Goal: Book appointment/travel/reservation

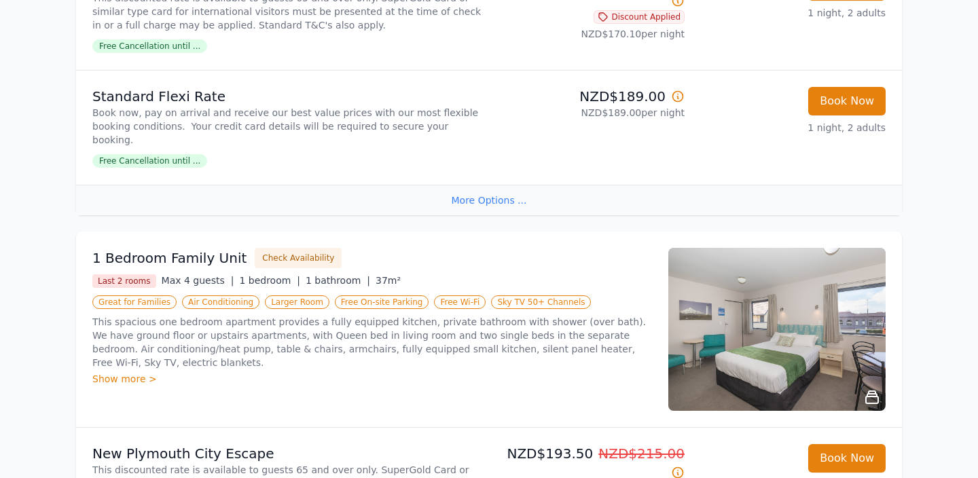
scroll to position [1425, 0]
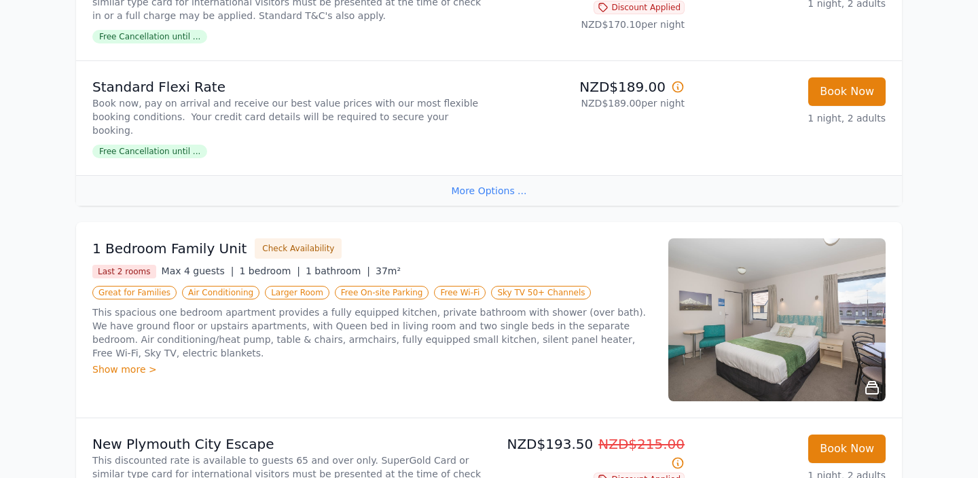
click at [132, 363] on div "Show more >" at bounding box center [372, 370] width 560 height 14
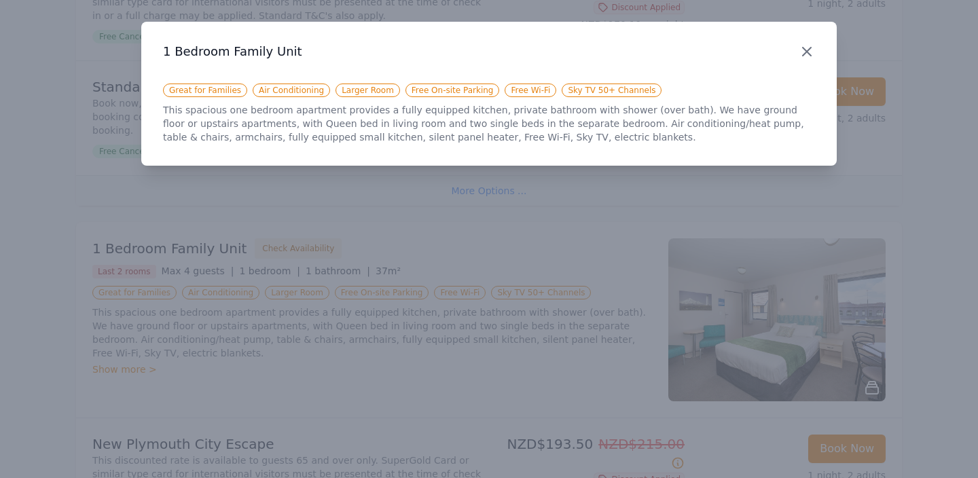
click at [811, 52] on icon "button" at bounding box center [807, 51] width 16 height 16
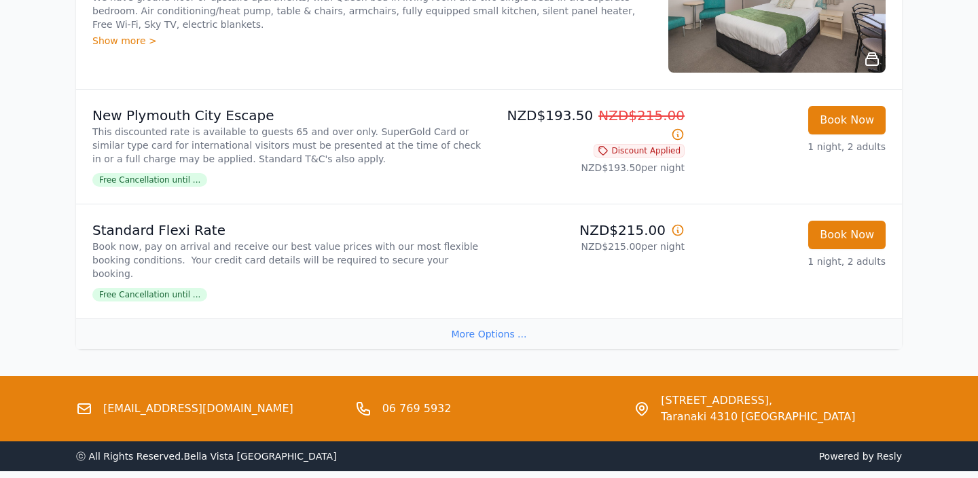
scroll to position [1758, 0]
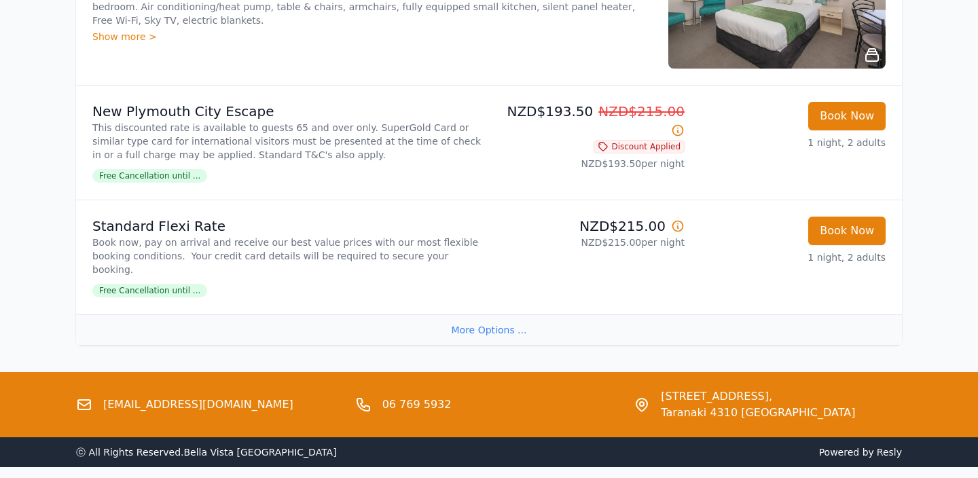
click at [487, 315] on div "More Options ..." at bounding box center [489, 330] width 826 height 31
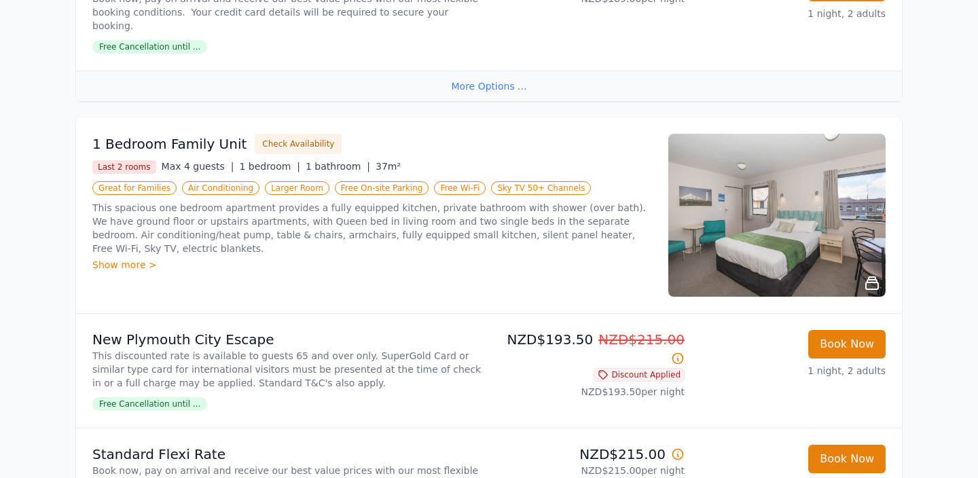
scroll to position [1531, 0]
click at [285, 133] on button "Check Availability" at bounding box center [298, 143] width 87 height 20
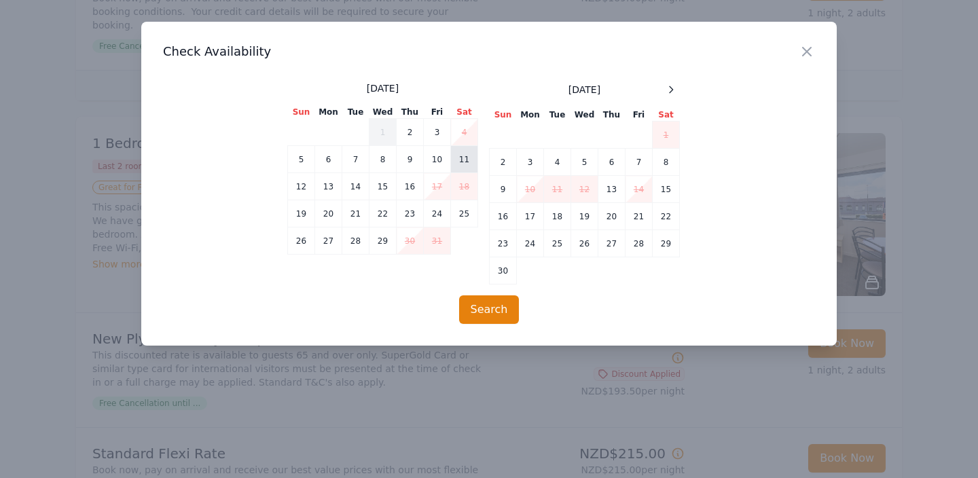
click at [464, 162] on td "11" at bounding box center [464, 159] width 27 height 27
click at [485, 308] on button "Search" at bounding box center [489, 310] width 60 height 29
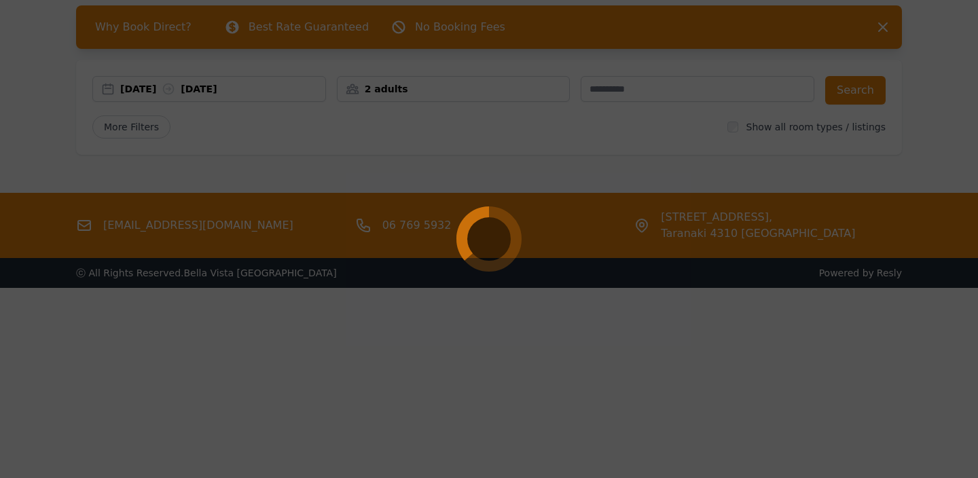
scroll to position [65, 0]
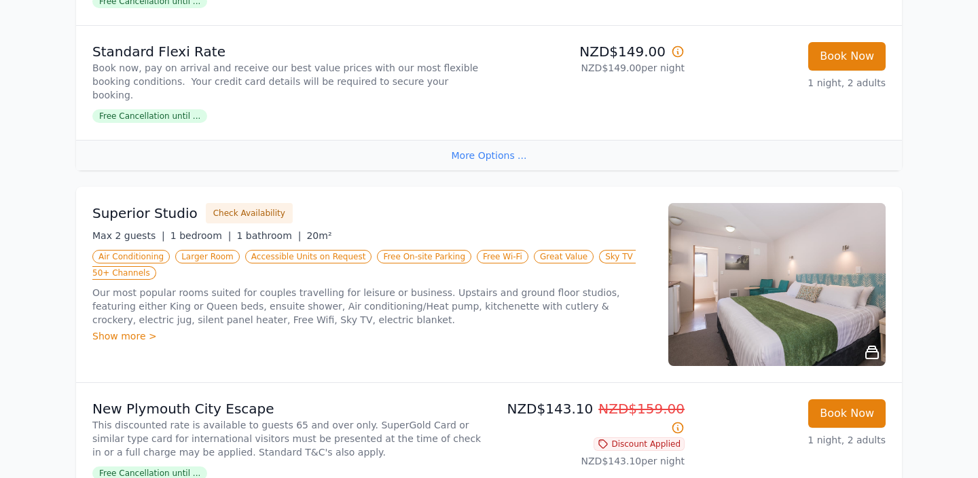
scroll to position [179, 0]
